Goal: Information Seeking & Learning: Learn about a topic

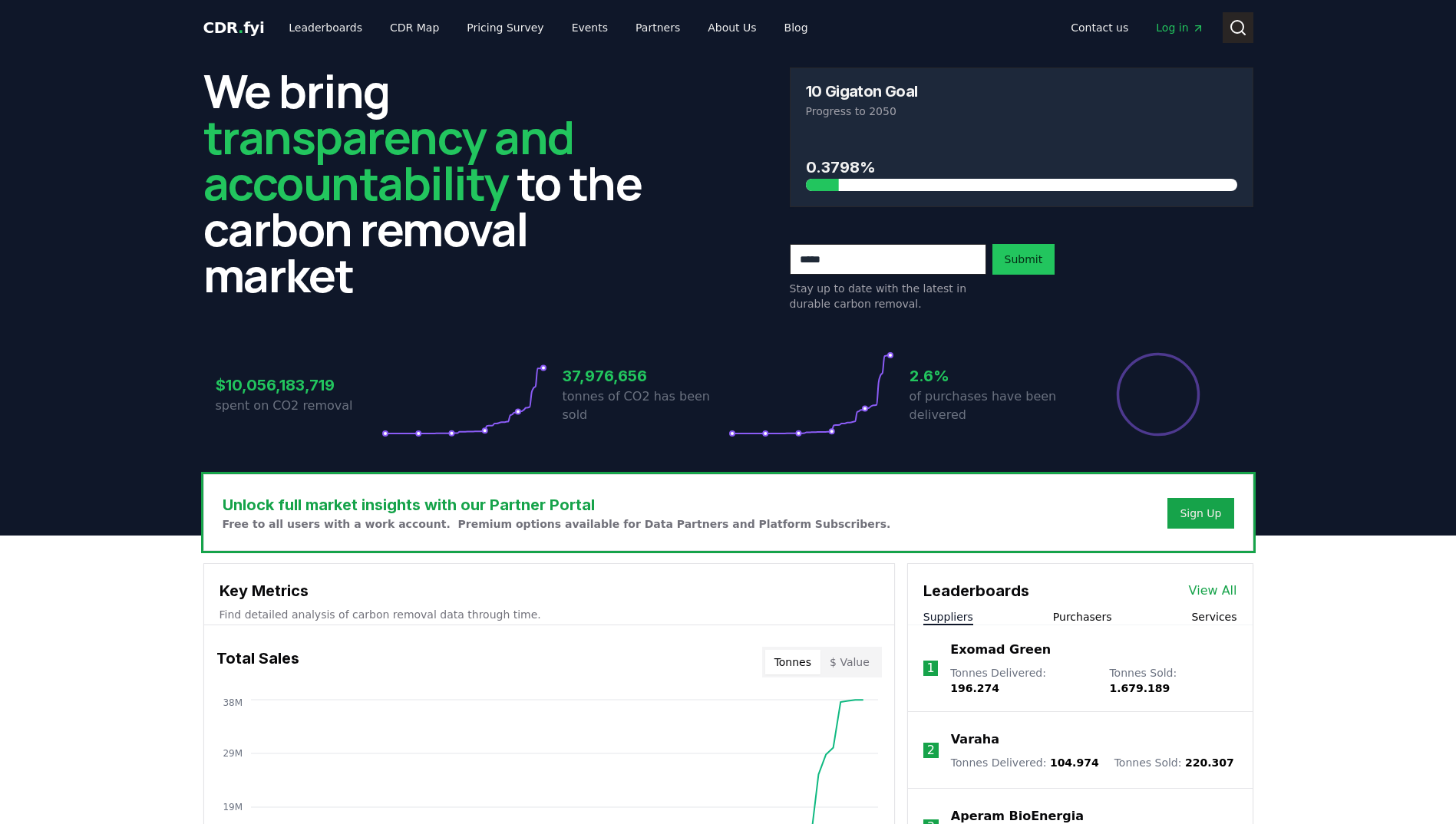
click at [1242, 30] on icon at bounding box center [1238, 27] width 18 height 18
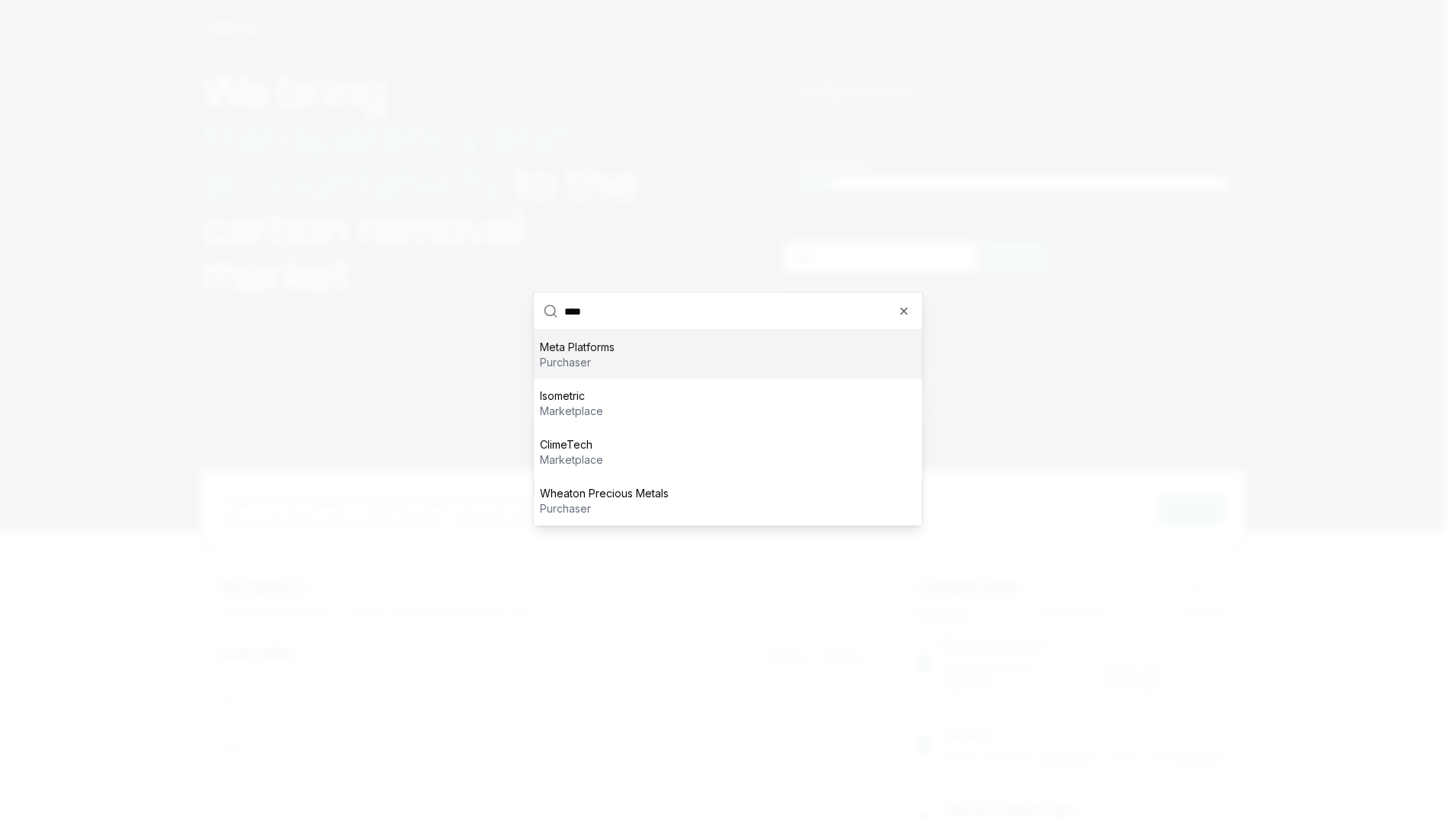
type input "****"
click at [647, 351] on div "Meta Platforms purchaser" at bounding box center [727, 354] width 388 height 48
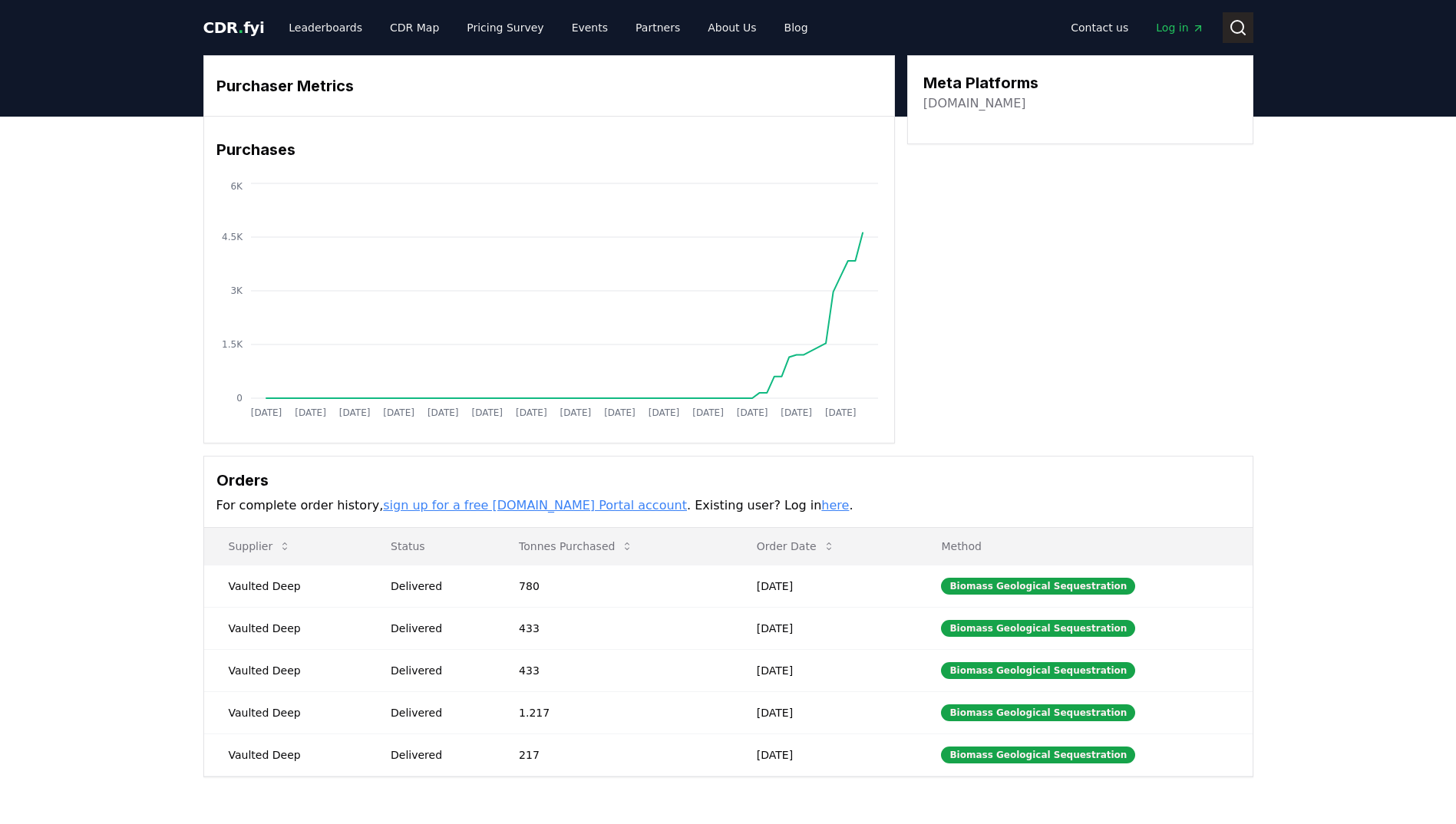
click at [1234, 35] on icon at bounding box center [1238, 27] width 18 height 18
drag, startPoint x: 827, startPoint y: 718, endPoint x: 783, endPoint y: 654, distance: 77.7
click at [783, 654] on tbody "Vaulted Deep Delivered 780 [DATE] Biomass Geological Sequestration Vaulted Deep…" at bounding box center [728, 670] width 1048 height 211
click at [783, 654] on td "[DATE]" at bounding box center [824, 670] width 185 height 42
